Goal: Check status: Check status

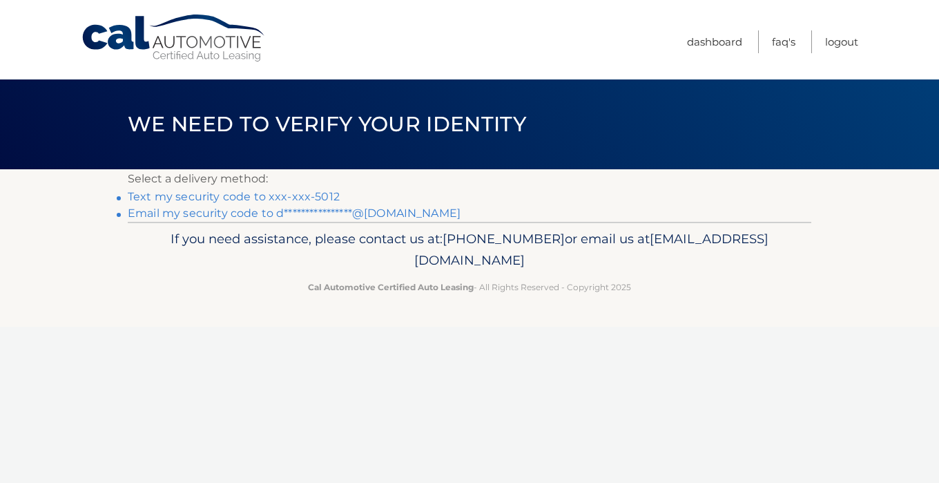
click at [257, 200] on link "Text my security code to xxx-xxx-5012" at bounding box center [234, 196] width 212 height 13
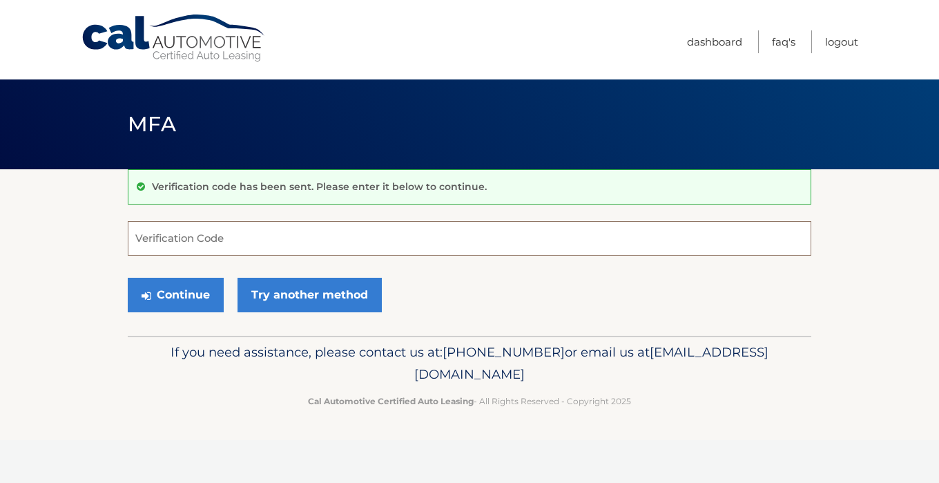
click at [269, 235] on input "Verification Code" at bounding box center [469, 238] width 683 height 35
click at [270, 235] on input "Verification Code" at bounding box center [469, 238] width 683 height 35
type input "545459"
click at [206, 297] on button "Continue" at bounding box center [176, 295] width 96 height 35
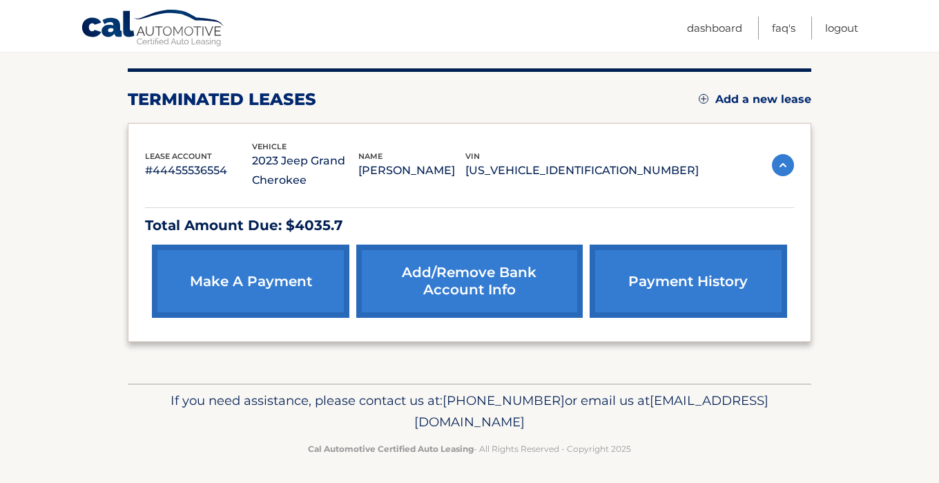
scroll to position [168, 0]
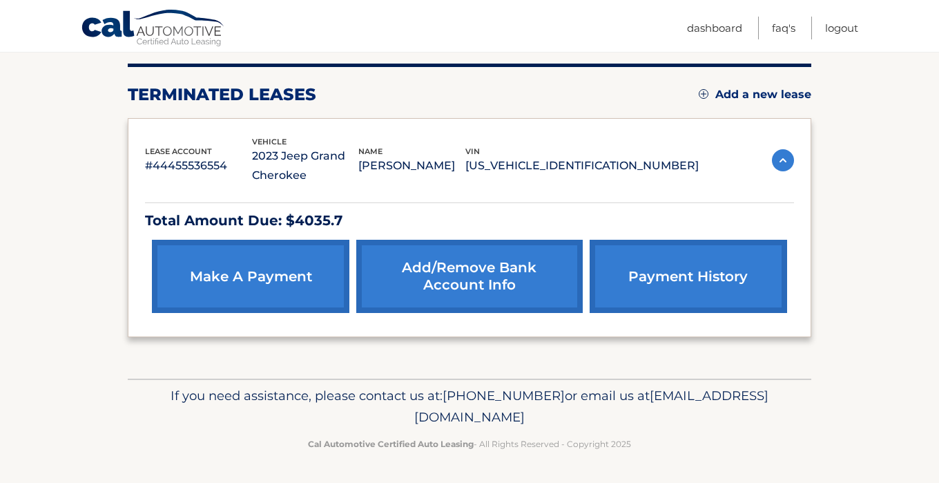
click at [434, 182] on div "lease account #44455536554 vehicle 2023 Jeep Grand Cherokee name DANIELLA FANO …" at bounding box center [422, 160] width 554 height 50
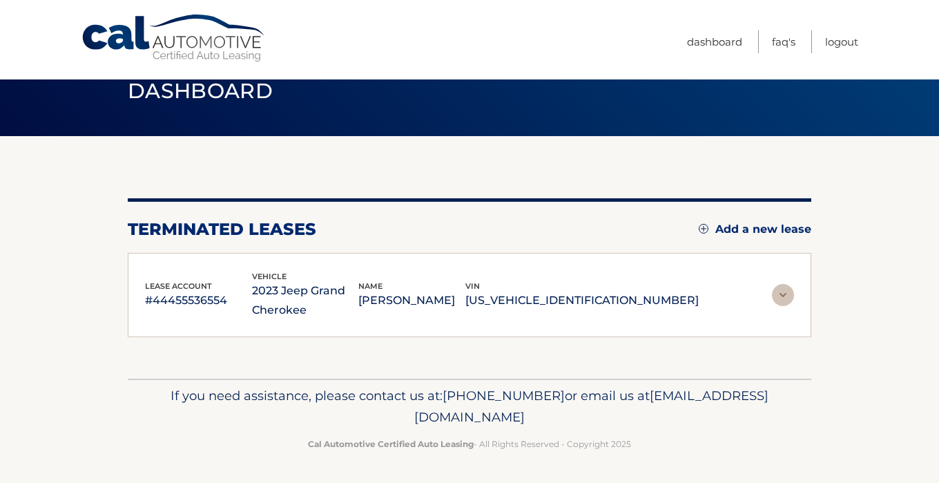
click at [568, 299] on p "1C4RJHAG4P8700288" at bounding box center [581, 300] width 233 height 19
